Goal: Check status: Check status

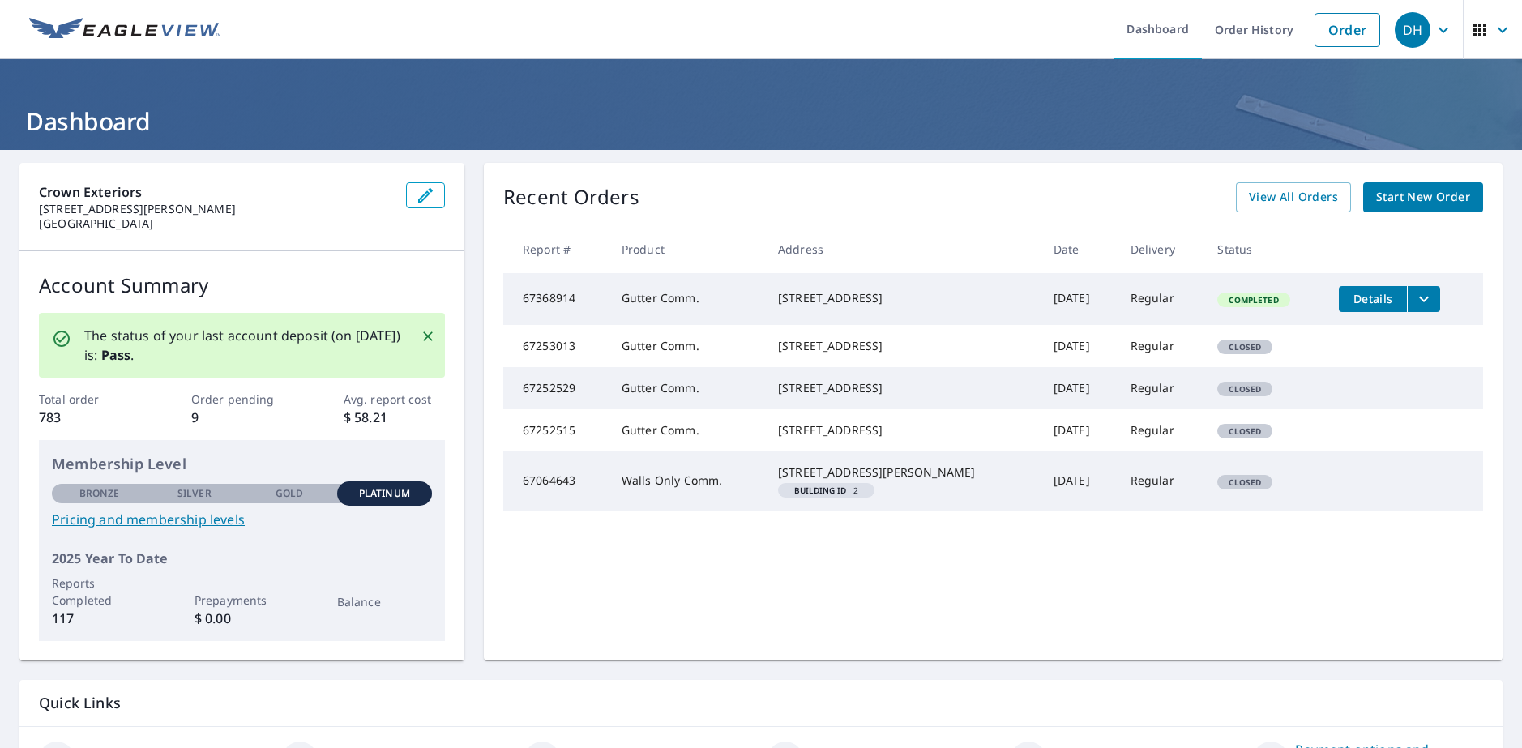
click at [823, 182] on div "Recent Orders View All Orders Start New Order Report # Product Address Date Del…" at bounding box center [993, 412] width 1019 height 498
click at [1413, 28] on div "DH" at bounding box center [1413, 30] width 36 height 36
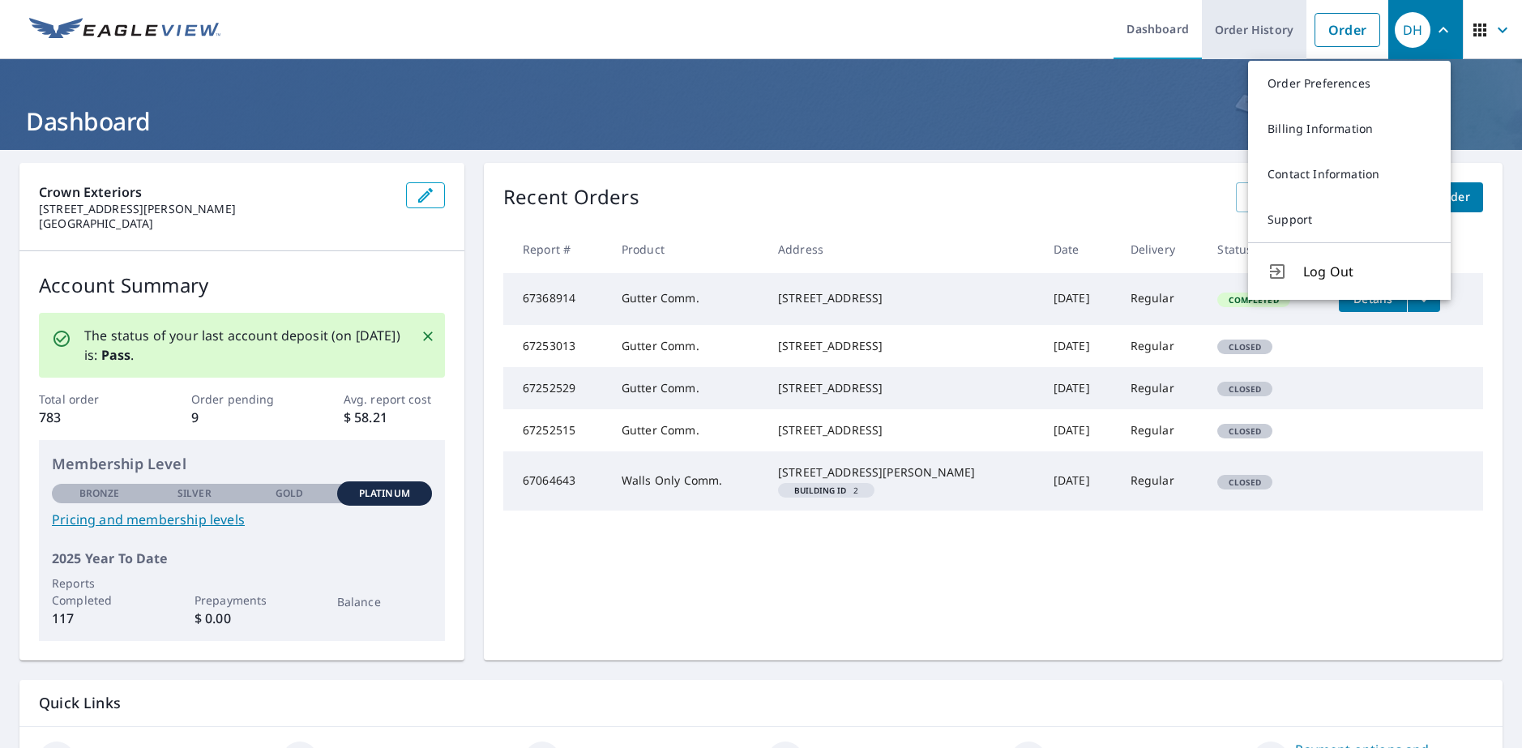
click at [1272, 46] on link "Order History" at bounding box center [1254, 29] width 105 height 59
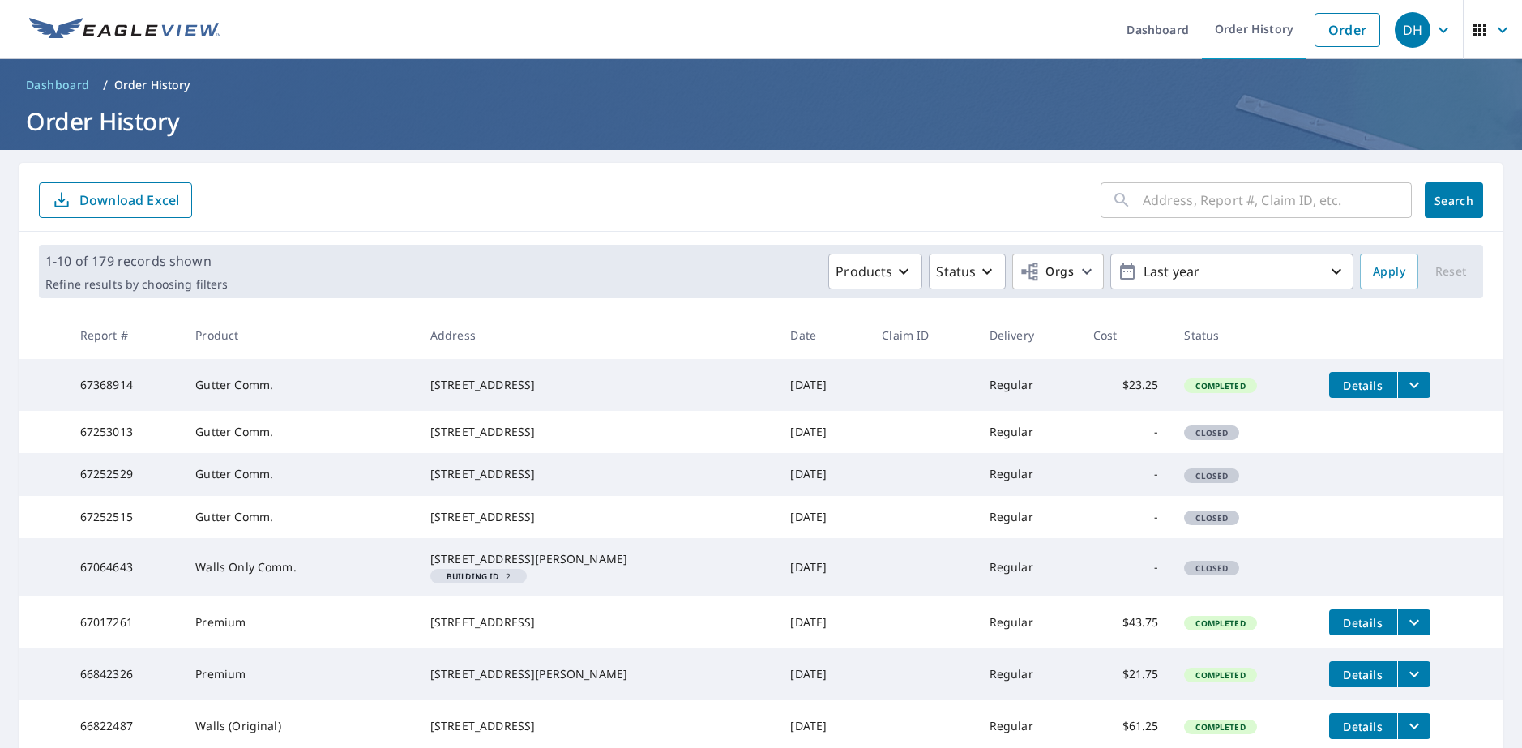
click at [557, 195] on form "​ Search Download Excel" at bounding box center [761, 200] width 1444 height 36
click at [1144, 198] on input "text" at bounding box center [1277, 199] width 269 height 45
type input "67743612"
click button "Search" at bounding box center [1454, 200] width 58 height 36
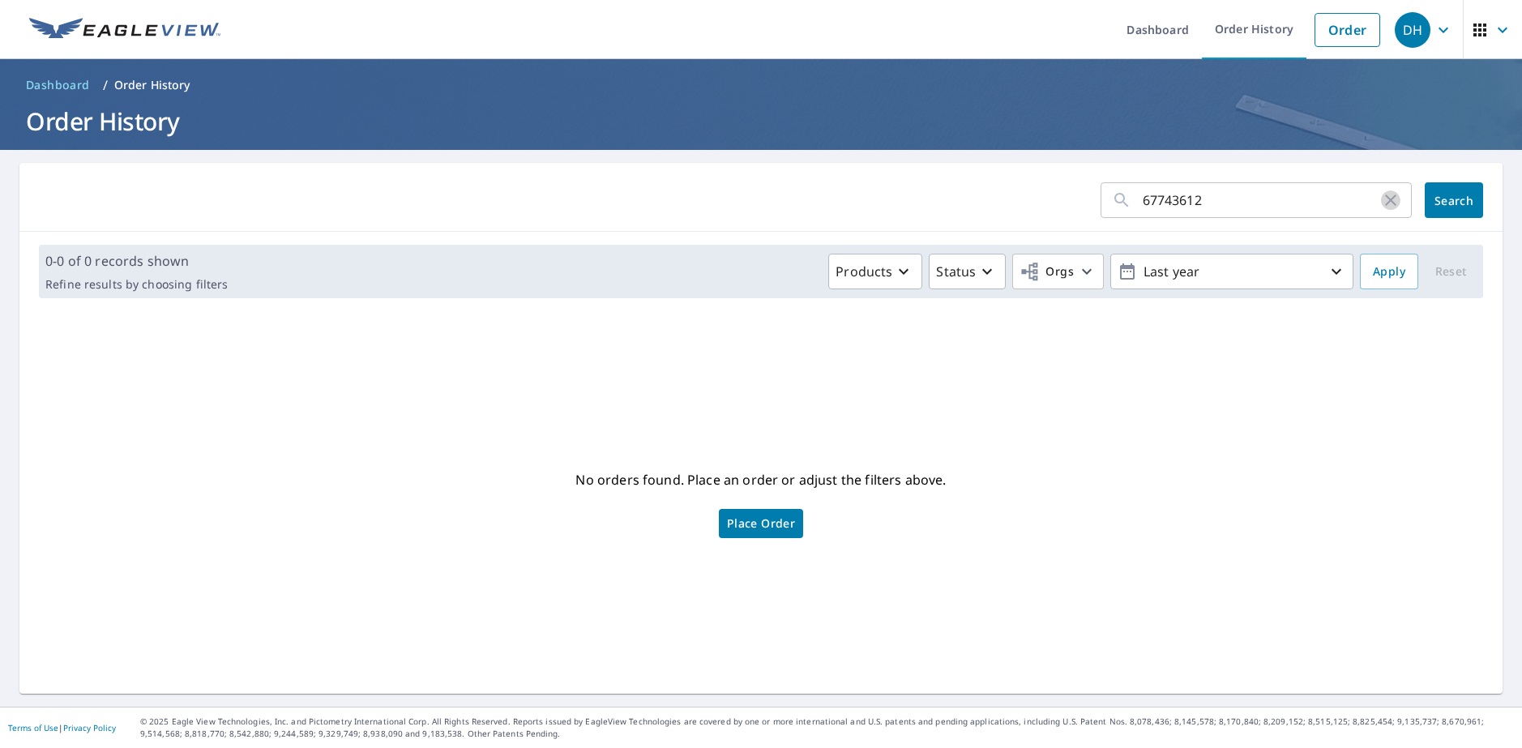
click at [1381, 203] on icon "button" at bounding box center [1390, 199] width 19 height 19
